Goal: Book appointment/travel/reservation

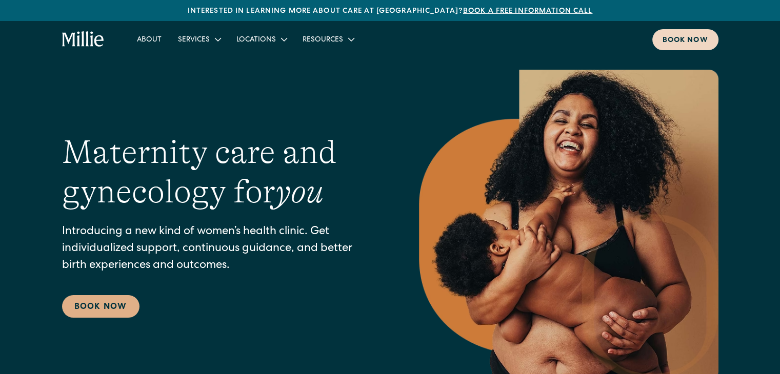
click at [701, 41] on div "Book now" at bounding box center [686, 40] width 46 height 11
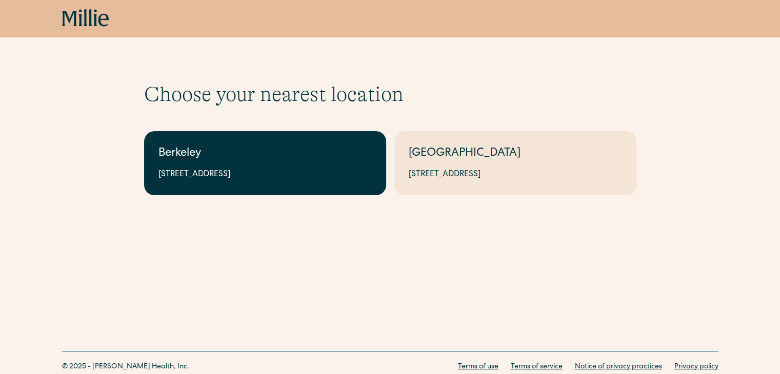
click at [281, 147] on div "Berkeley" at bounding box center [265, 154] width 213 height 17
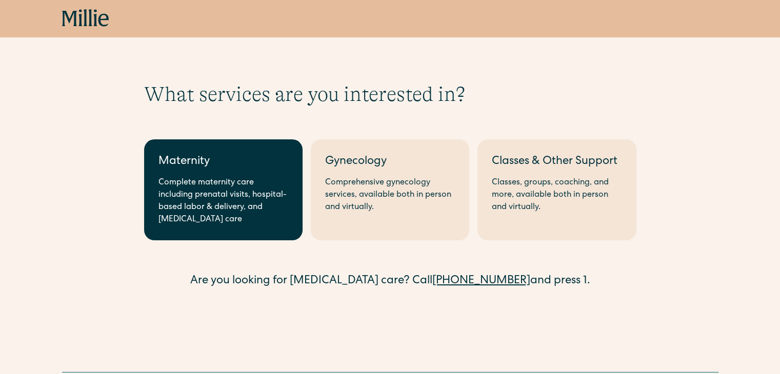
click at [191, 210] on div "Complete maternity care including prenatal visits, hospital-based labor & deliv…" at bounding box center [224, 201] width 130 height 49
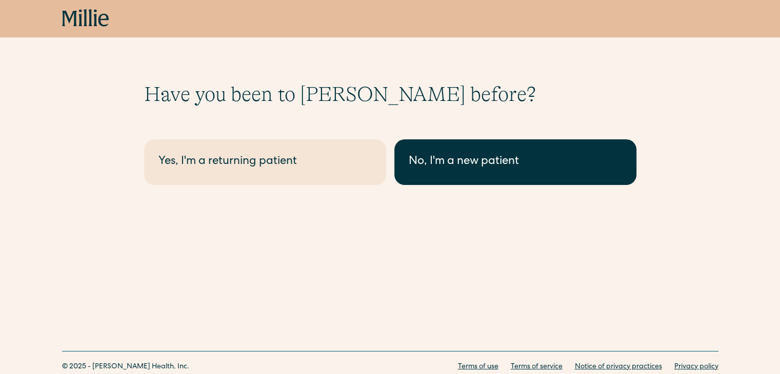
click at [454, 165] on div "No, I'm a new patient" at bounding box center [515, 162] width 213 height 17
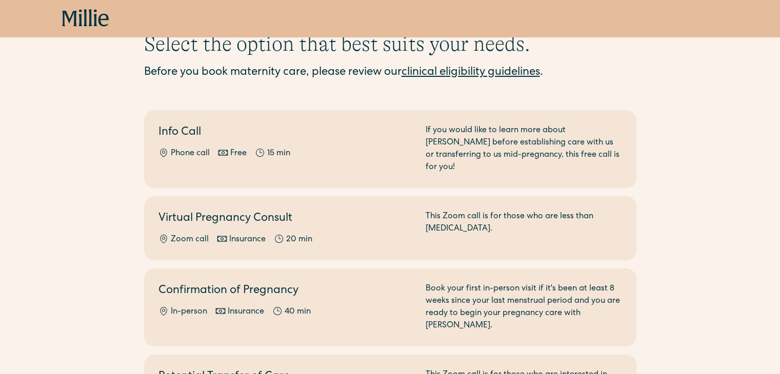
scroll to position [62, 0]
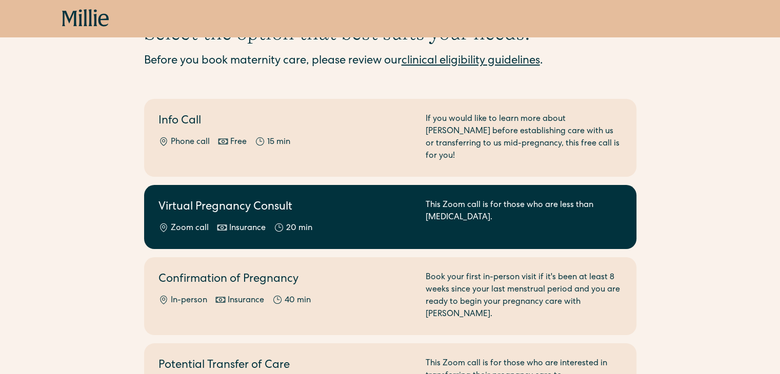
click at [174, 200] on h2 "Virtual Pregnancy Consult" at bounding box center [286, 208] width 255 height 17
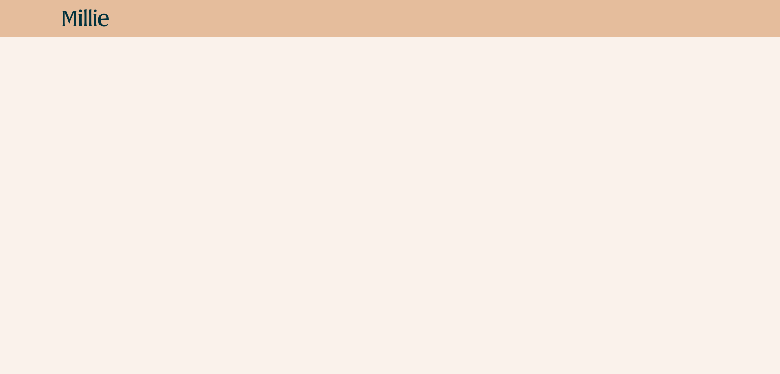
scroll to position [291, 0]
